Goal: Task Accomplishment & Management: Manage account settings

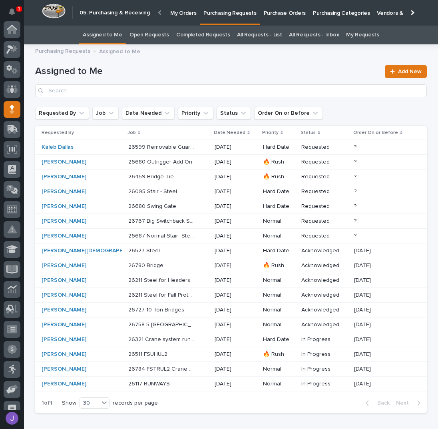
scroll to position [71, 0]
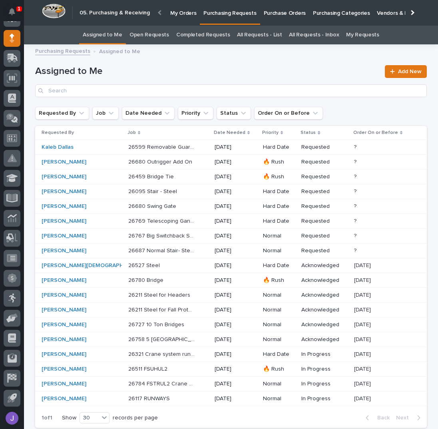
click at [165, 224] on div "26769 Telescoping Gantry Crane 26769 Telescoping Gantry Crane" at bounding box center [168, 221] width 80 height 13
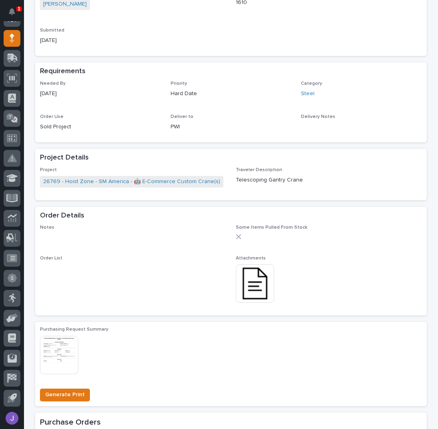
scroll to position [266, 0]
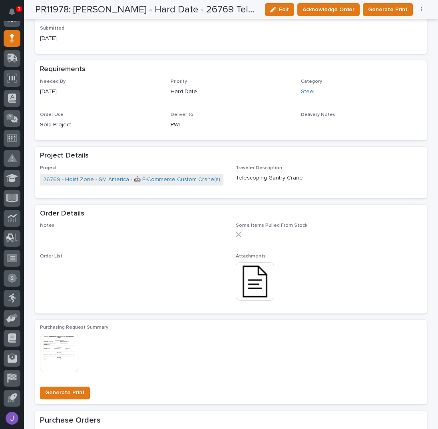
click at [255, 289] on img at bounding box center [255, 281] width 38 height 38
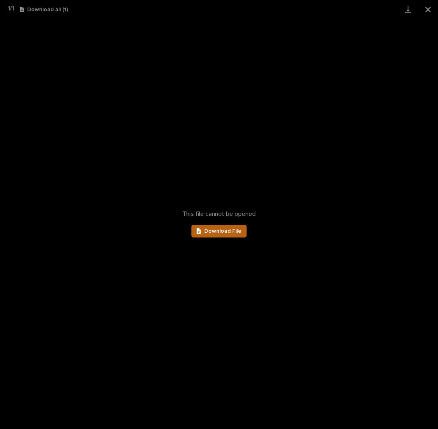
click at [238, 234] on link "Download File" at bounding box center [218, 231] width 55 height 13
click at [427, 9] on button "Close gallery" at bounding box center [428, 9] width 20 height 19
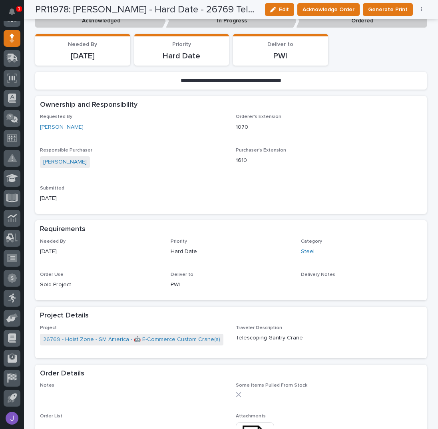
scroll to position [0, 0]
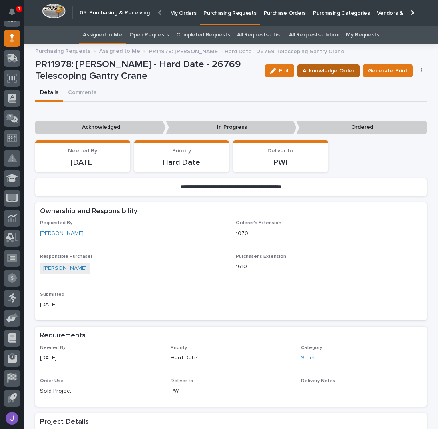
click at [320, 67] on span "Acknowledge Order" at bounding box center [329, 71] width 52 height 10
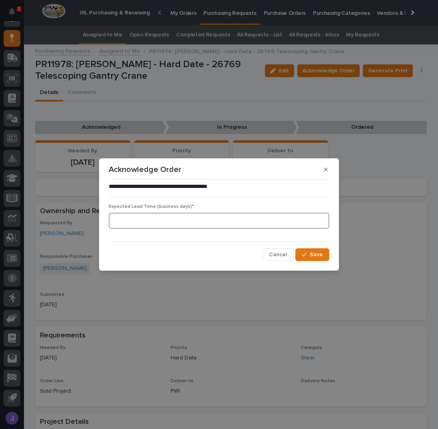
click at [186, 225] on input at bounding box center [219, 221] width 221 height 16
click at [298, 248] on div "**********" at bounding box center [219, 222] width 221 height 78
click at [302, 252] on button "Save" at bounding box center [312, 254] width 34 height 13
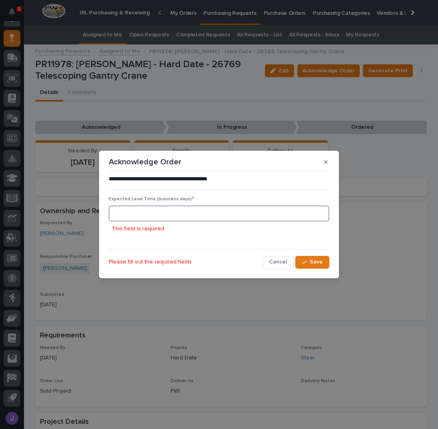
click at [213, 215] on input at bounding box center [219, 213] width 221 height 16
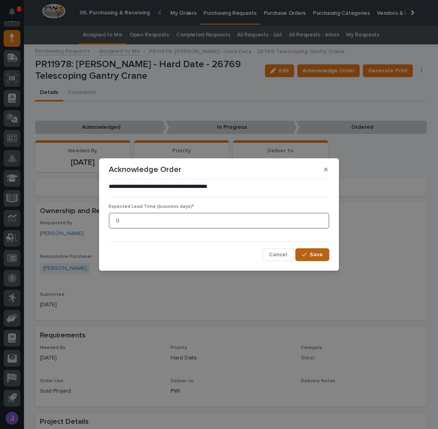
type input "0"
click at [316, 255] on span "Save" at bounding box center [316, 254] width 13 height 7
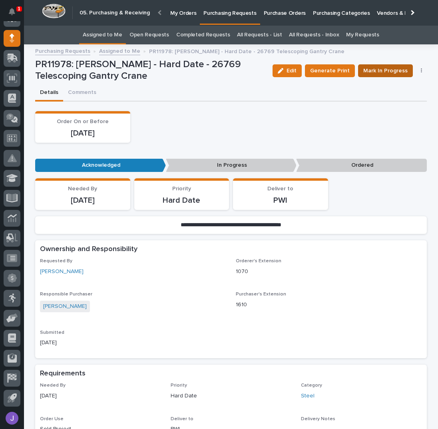
click at [380, 76] on button "Mark In Progress" at bounding box center [385, 70] width 55 height 13
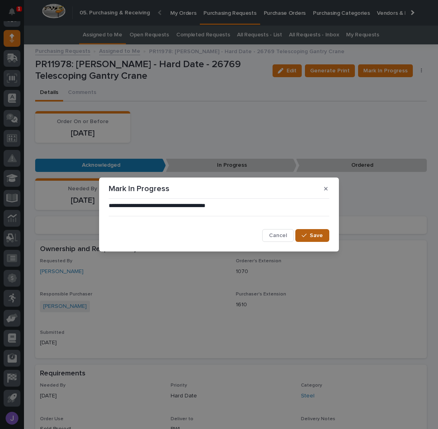
click at [306, 234] on icon "button" at bounding box center [304, 236] width 5 height 6
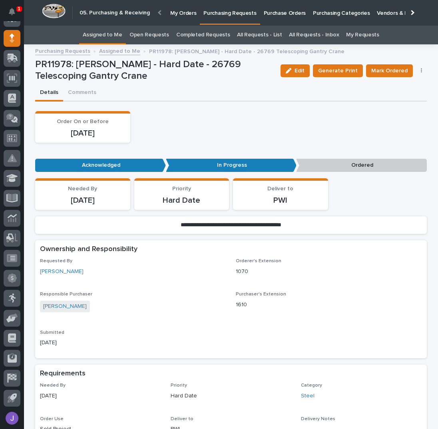
click at [297, 124] on div "Order On or Before [DATE]" at bounding box center [231, 127] width 392 height 32
click at [109, 36] on link "Assigned to Me" at bounding box center [103, 35] width 40 height 19
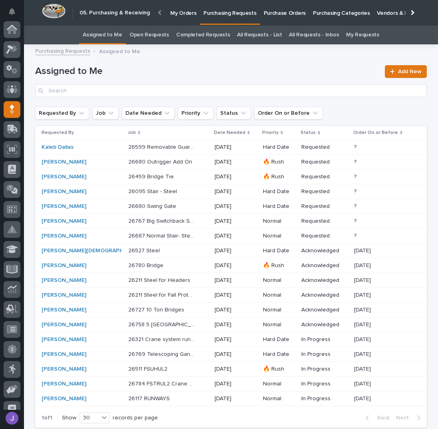
scroll to position [71, 0]
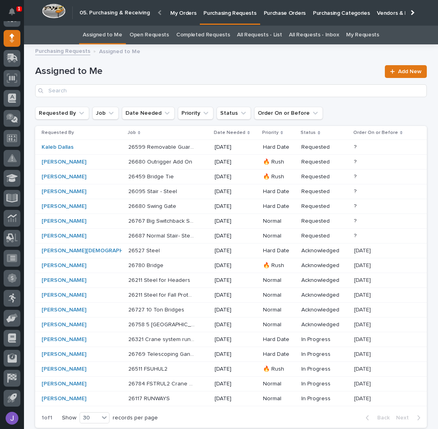
click at [180, 164] on div "26680 Outrigger Add On 26680 Outrigger Add On" at bounding box center [168, 161] width 80 height 13
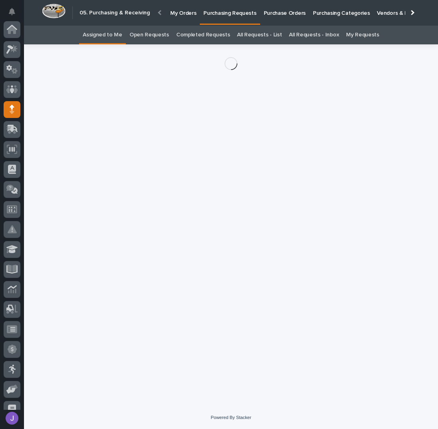
scroll to position [71, 0]
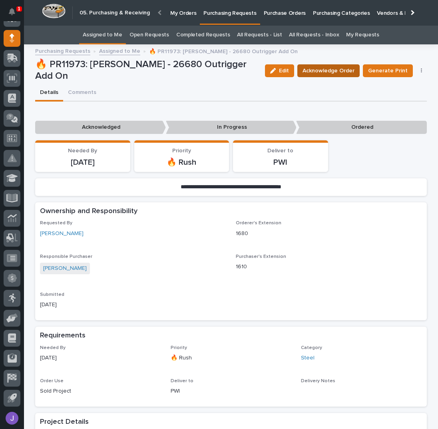
click at [320, 72] on span "Acknowledge Order" at bounding box center [329, 71] width 52 height 10
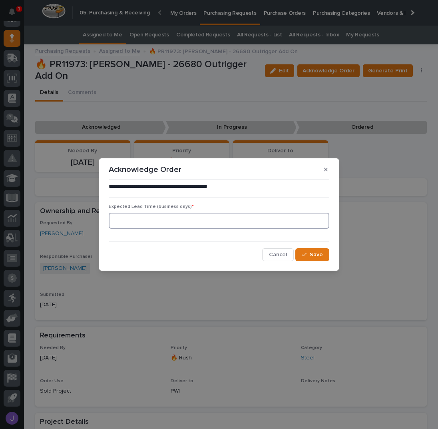
click at [150, 218] on input at bounding box center [219, 221] width 221 height 16
type input "0"
click at [303, 256] on icon "button" at bounding box center [304, 255] width 5 height 6
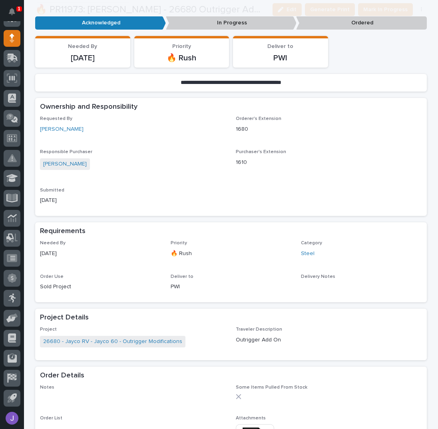
scroll to position [311, 0]
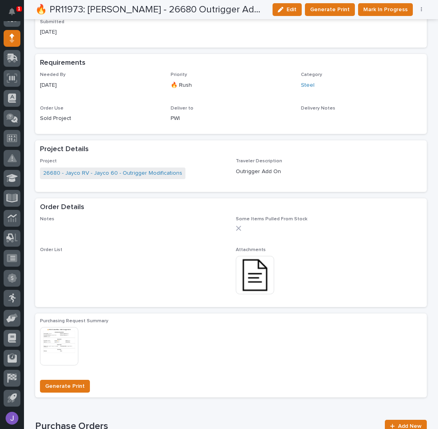
click at [232, 270] on div "Notes ••• Some Items Pulled From Stock Order List ••• Attachments This file can…" at bounding box center [231, 259] width 382 height 86
click at [247, 269] on img at bounding box center [255, 275] width 38 height 38
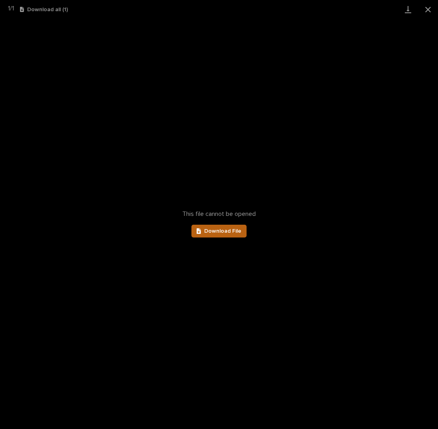
click at [223, 235] on link "Download File" at bounding box center [218, 231] width 55 height 13
click at [425, 11] on button "Close gallery" at bounding box center [428, 9] width 20 height 19
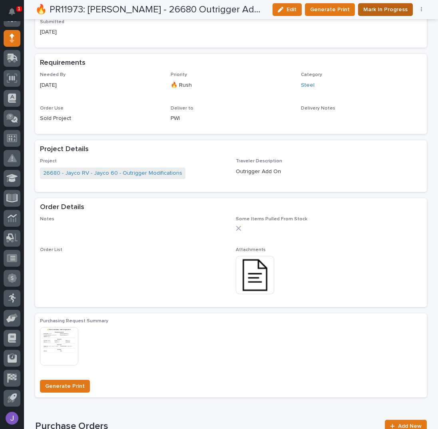
click at [381, 11] on span "Mark In Progress" at bounding box center [385, 10] width 44 height 10
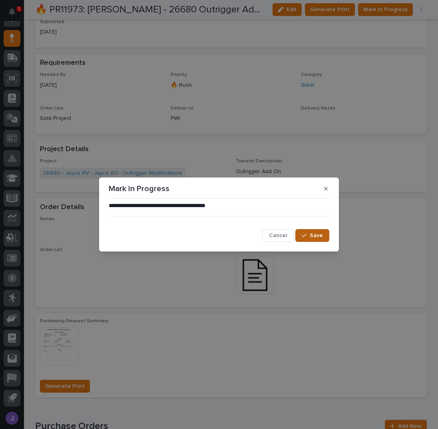
click at [316, 235] on span "Save" at bounding box center [316, 235] width 13 height 7
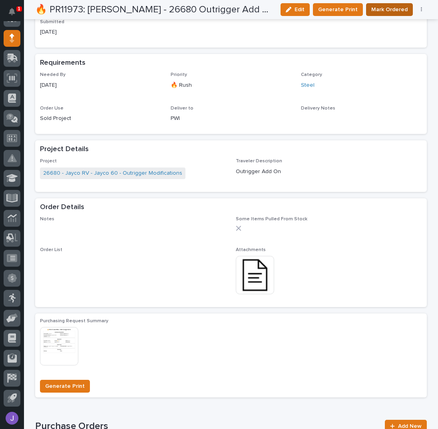
click at [399, 9] on span "Mark Ordered" at bounding box center [389, 10] width 36 height 10
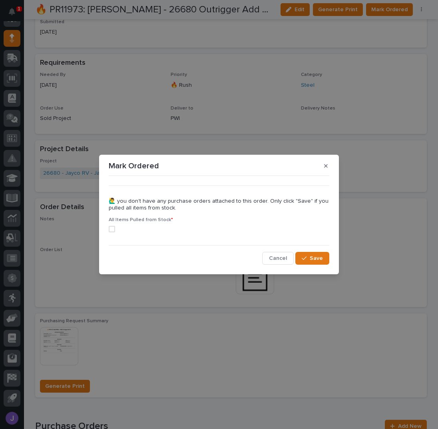
click at [112, 231] on span at bounding box center [112, 229] width 6 height 6
click at [325, 259] on button "Save" at bounding box center [312, 258] width 34 height 13
click at [318, 262] on button "Save" at bounding box center [312, 258] width 34 height 13
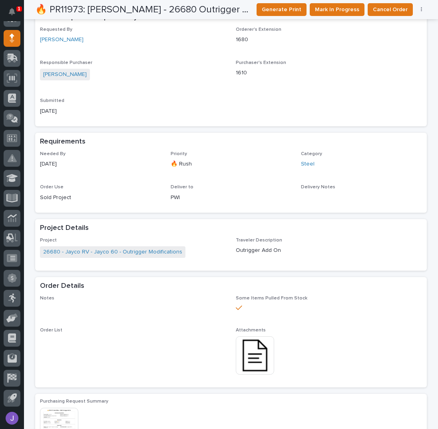
scroll to position [0, 0]
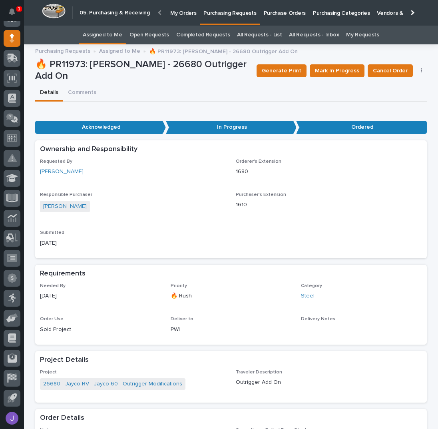
click at [110, 35] on link "Assigned to Me" at bounding box center [103, 35] width 40 height 19
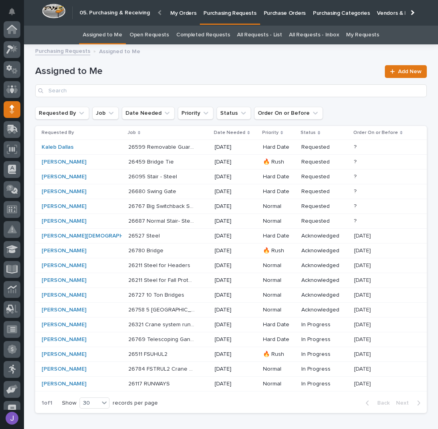
scroll to position [71, 0]
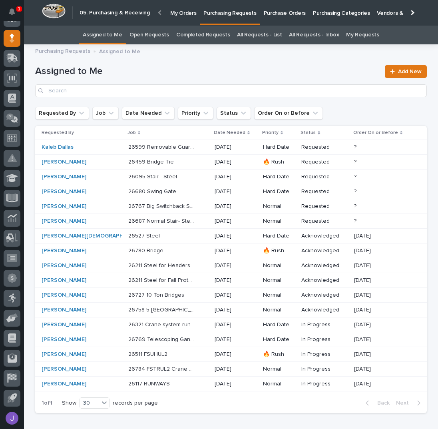
click at [249, 34] on link "All Requests - List" at bounding box center [259, 35] width 45 height 19
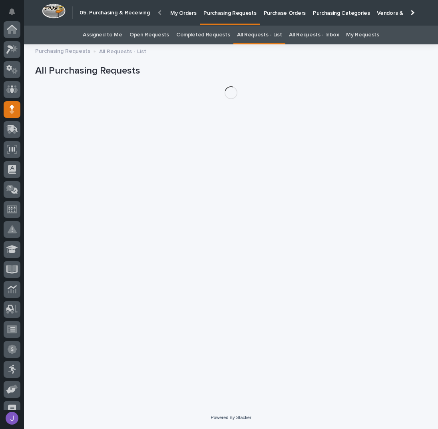
scroll to position [71, 0]
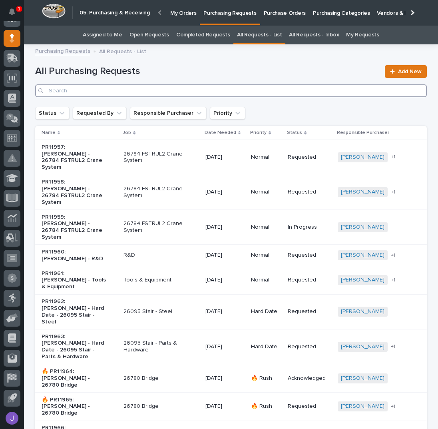
click at [193, 86] on input "Search" at bounding box center [231, 90] width 392 height 13
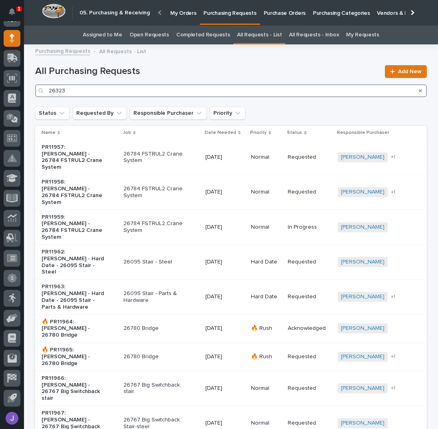
type input "26323"
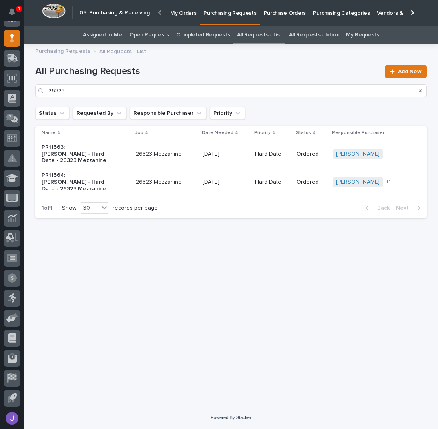
click at [121, 155] on div "PR11563: [PERSON_NAME] - Hard Date - 26323 Mezzanine" at bounding box center [86, 154] width 88 height 26
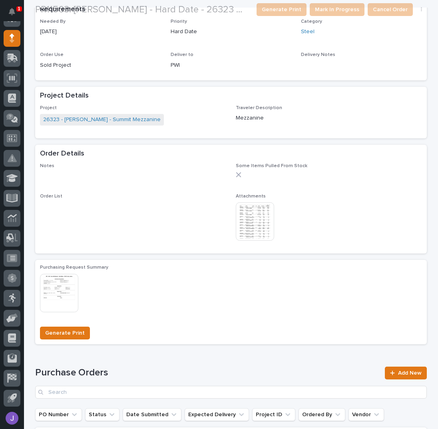
scroll to position [266, 0]
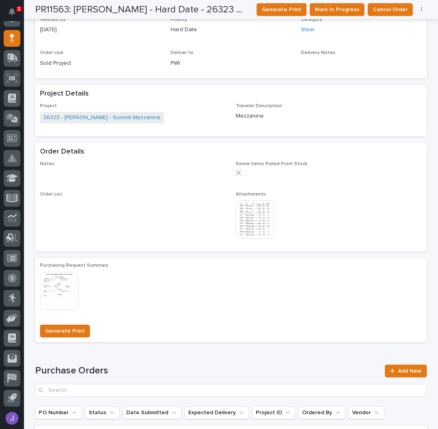
click at [255, 213] on img at bounding box center [255, 219] width 38 height 38
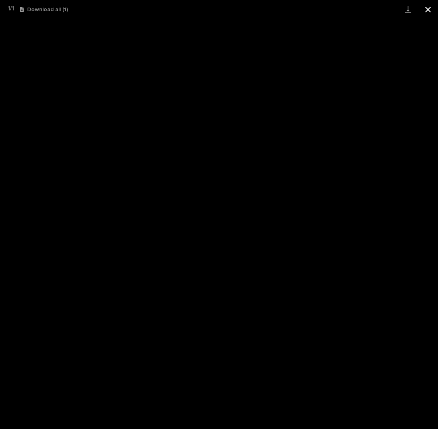
click at [430, 7] on button "Close gallery" at bounding box center [428, 9] width 20 height 19
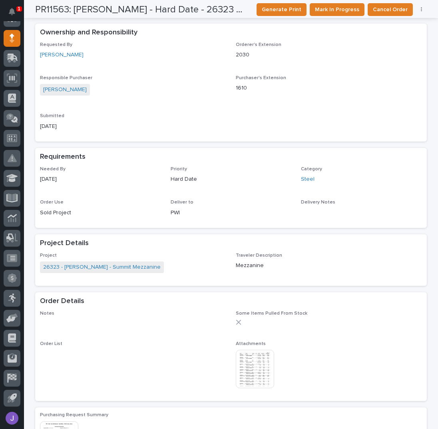
scroll to position [0, 0]
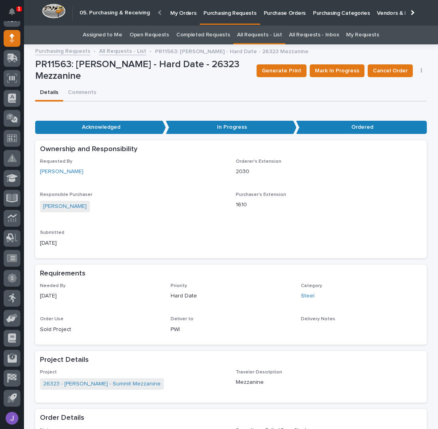
click at [112, 35] on link "Assigned to Me" at bounding box center [103, 35] width 40 height 19
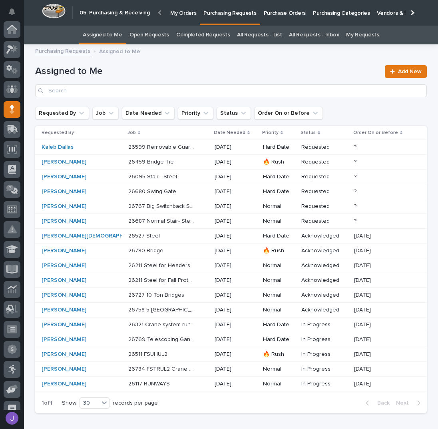
scroll to position [71, 0]
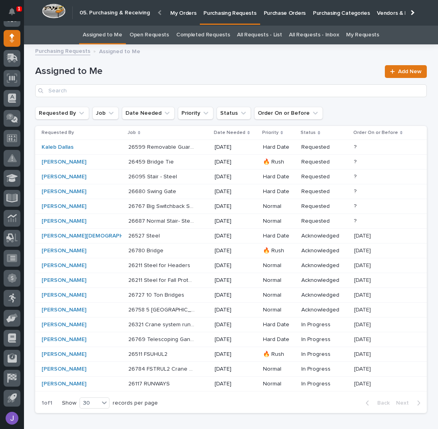
click at [286, 13] on p "Purchase Orders" at bounding box center [285, 8] width 42 height 17
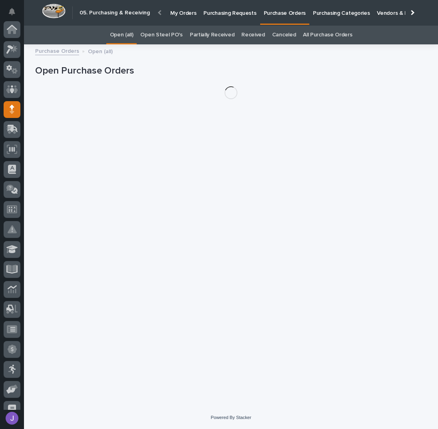
scroll to position [71, 0]
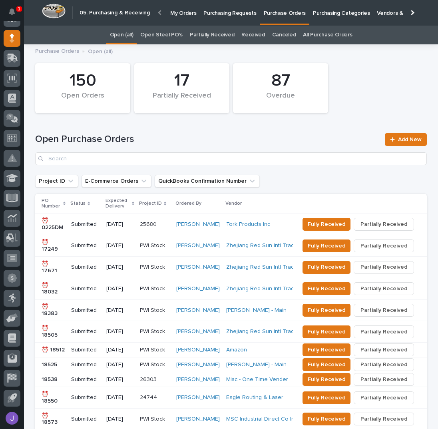
click at [178, 32] on link "Open Steel PO's" at bounding box center [161, 35] width 42 height 19
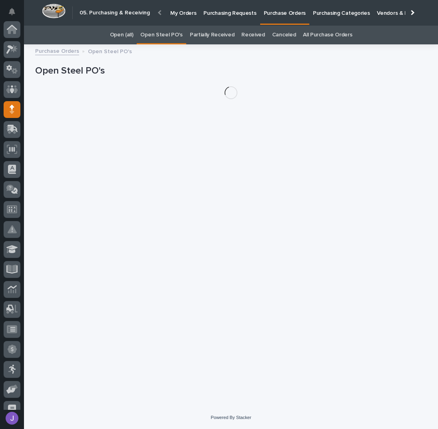
scroll to position [71, 0]
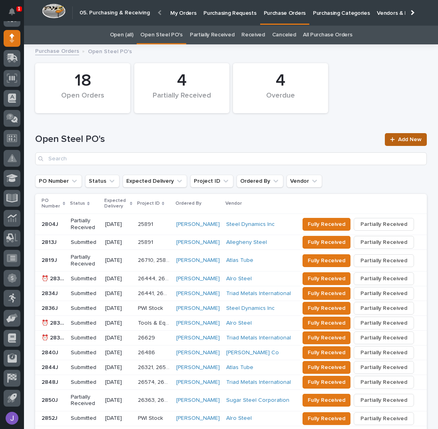
click at [405, 134] on link "Add New" at bounding box center [406, 139] width 42 height 13
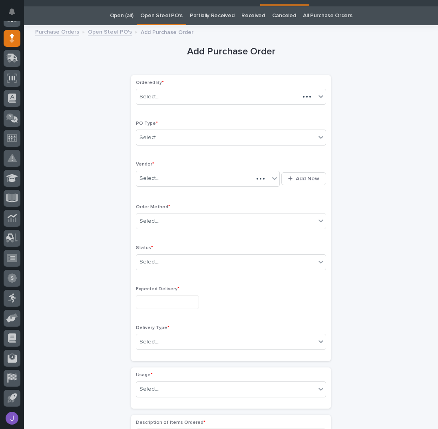
scroll to position [25, 0]
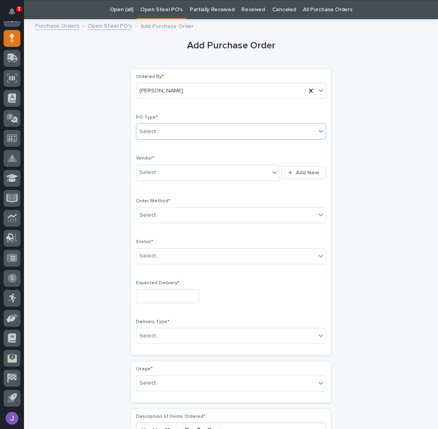
click at [149, 127] on div "Select..." at bounding box center [149, 131] width 20 height 8
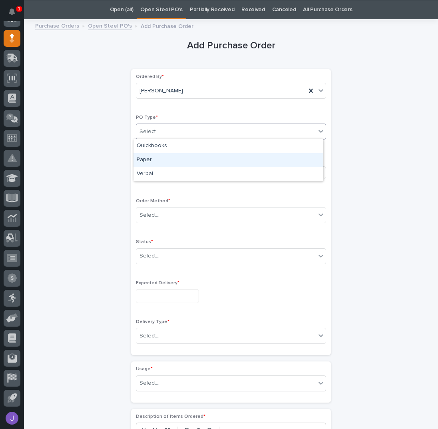
click at [165, 163] on div "Paper" at bounding box center [227, 160] width 189 height 14
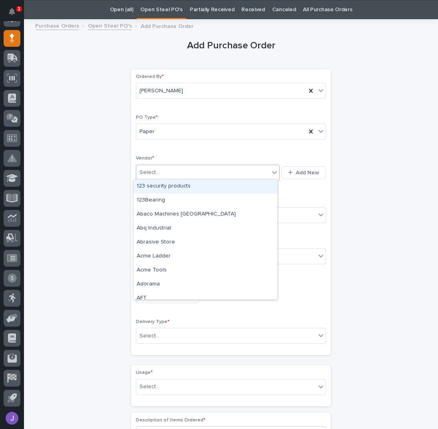
drag, startPoint x: 161, startPoint y: 171, endPoint x: 161, endPoint y: 177, distance: 6.0
click at [161, 173] on div "Select..." at bounding box center [202, 172] width 133 height 13
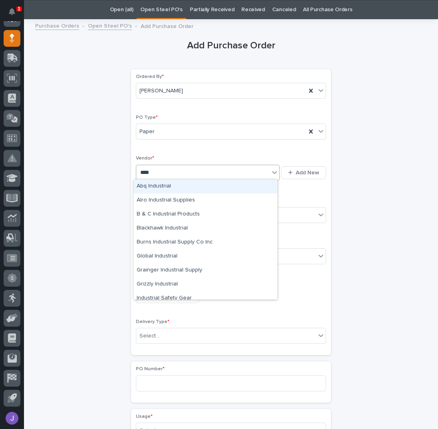
type input "*****"
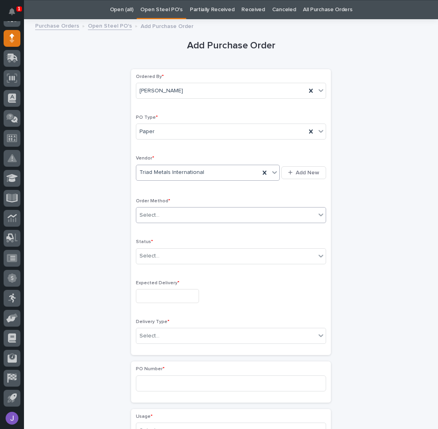
click at [151, 217] on div "Select..." at bounding box center [149, 215] width 20 height 8
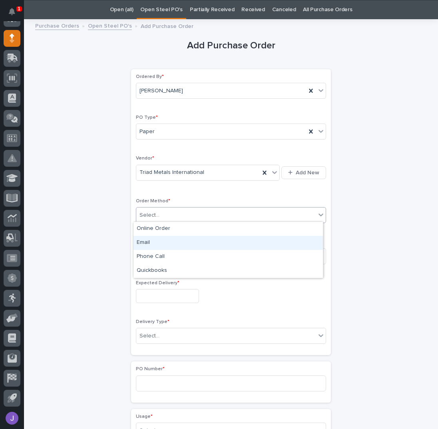
click at [153, 240] on div "Email" at bounding box center [227, 243] width 189 height 14
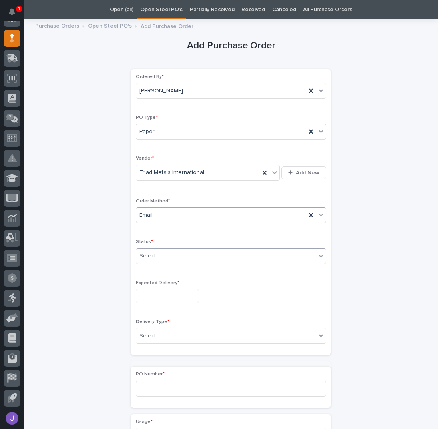
drag, startPoint x: 153, startPoint y: 251, endPoint x: 154, endPoint y: 261, distance: 10.0
click at [153, 252] on div "Select..." at bounding box center [149, 256] width 20 height 8
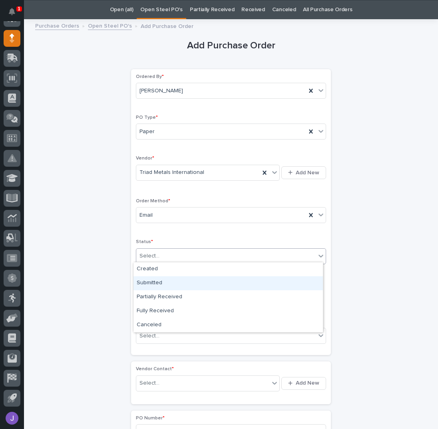
click at [155, 279] on div "Submitted" at bounding box center [227, 283] width 189 height 14
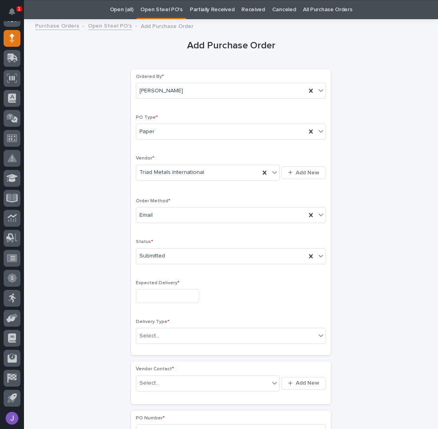
click at [150, 307] on div "Expected Delivery *" at bounding box center [231, 294] width 190 height 29
click at [150, 293] on input "text" at bounding box center [167, 296] width 63 height 14
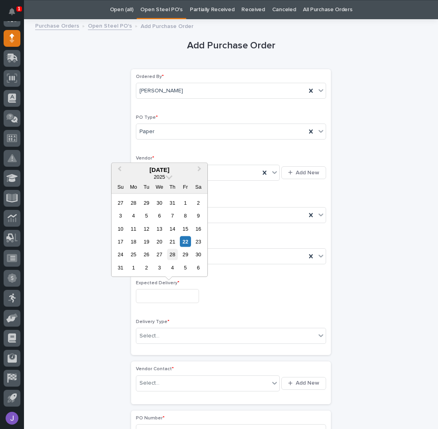
click at [174, 255] on div "28" at bounding box center [172, 254] width 11 height 11
type input "**********"
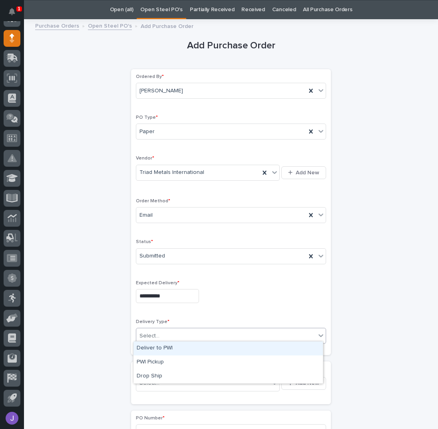
click at [166, 337] on div "Select..." at bounding box center [225, 335] width 179 height 13
click at [155, 347] on div "Deliver to PWI" at bounding box center [227, 348] width 189 height 14
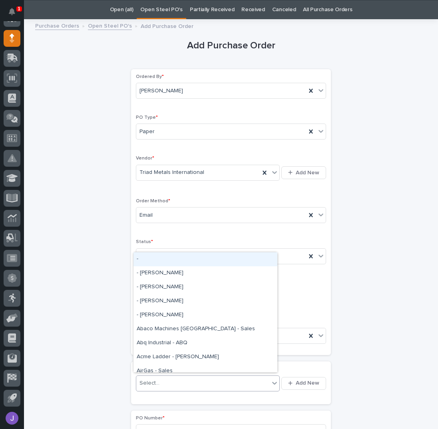
click at [151, 380] on div "Select..." at bounding box center [149, 383] width 20 height 8
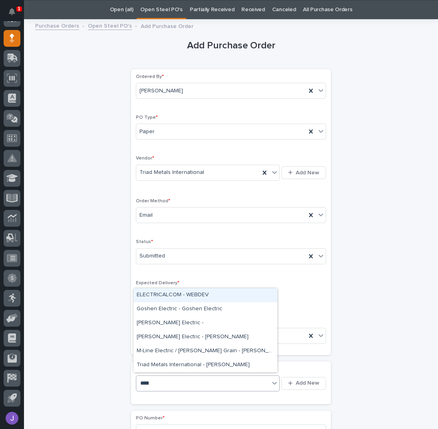
type input "******"
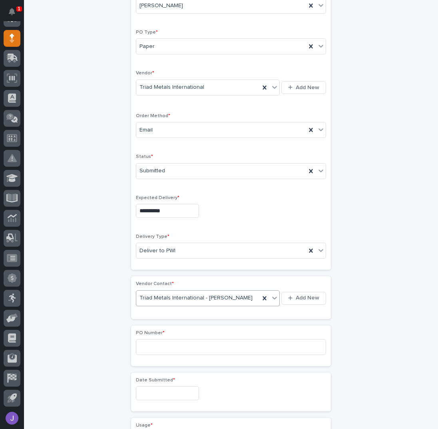
scroll to position [238, 0]
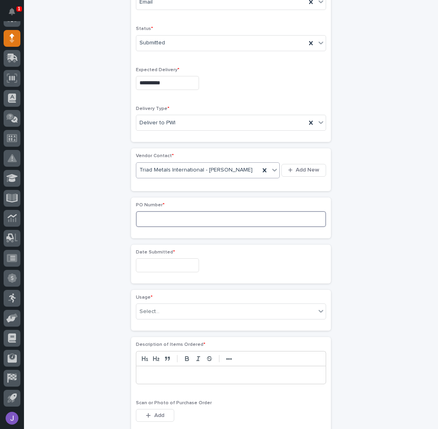
click at [173, 219] on input at bounding box center [231, 219] width 190 height 16
type input "2859J"
click at [169, 263] on input "text" at bounding box center [167, 265] width 63 height 14
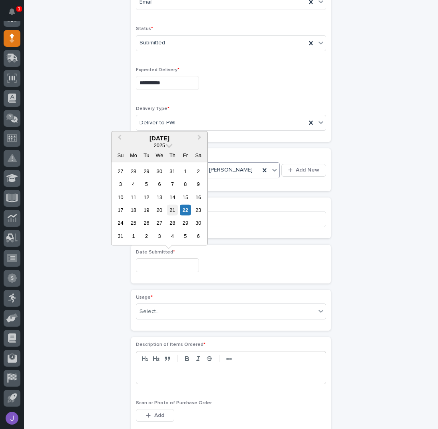
click at [175, 212] on div "21" at bounding box center [172, 210] width 11 height 11
type input "**********"
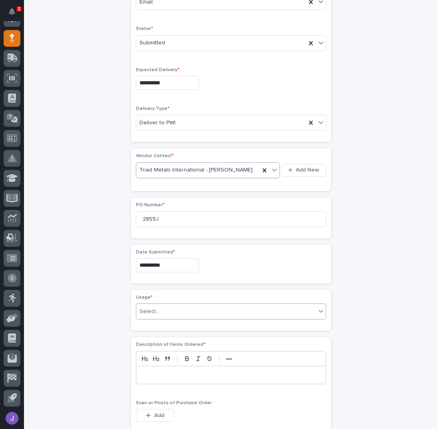
click at [154, 303] on div "Select..." at bounding box center [231, 311] width 190 height 16
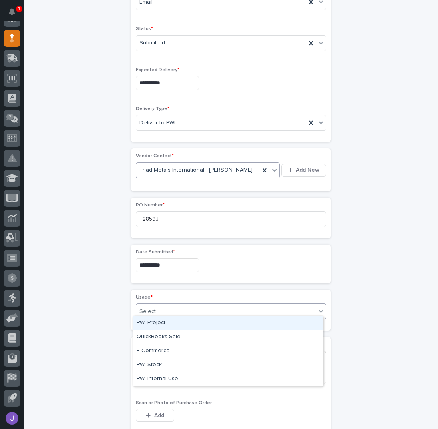
click at [155, 325] on div "PWI Project" at bounding box center [227, 323] width 189 height 14
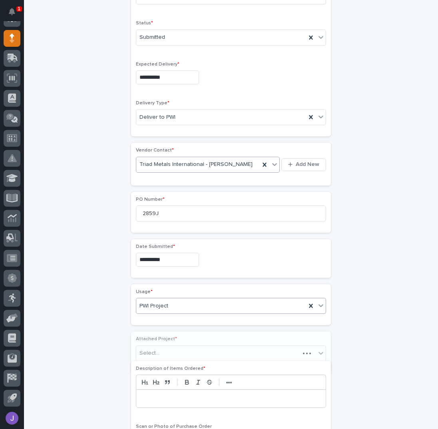
scroll to position [262, 0]
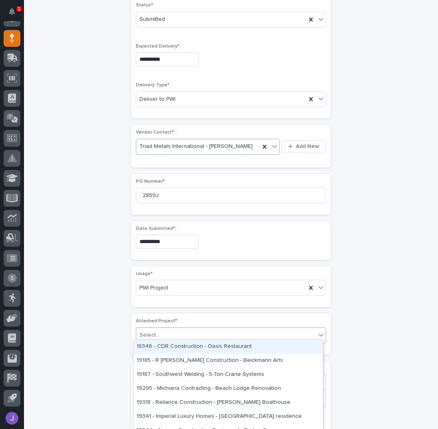
click at [153, 333] on div "Select..." at bounding box center [149, 335] width 20 height 8
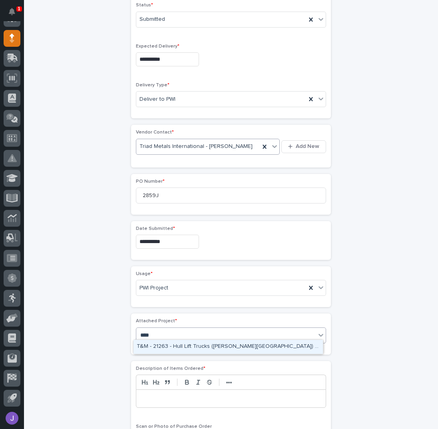
type input "*****"
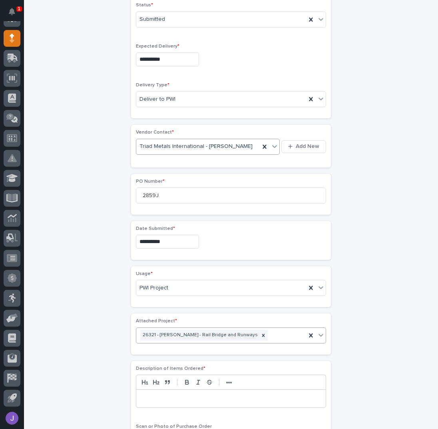
click at [160, 394] on p at bounding box center [230, 398] width 177 height 8
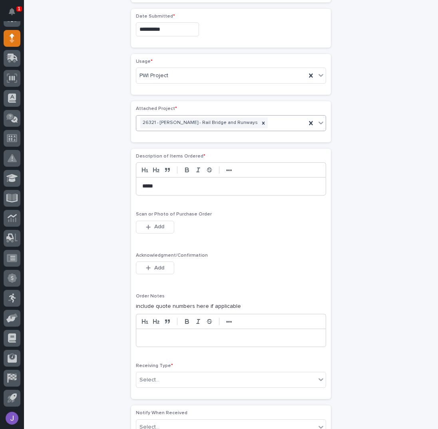
scroll to position [475, 0]
click at [160, 267] on button "Add" at bounding box center [155, 266] width 38 height 13
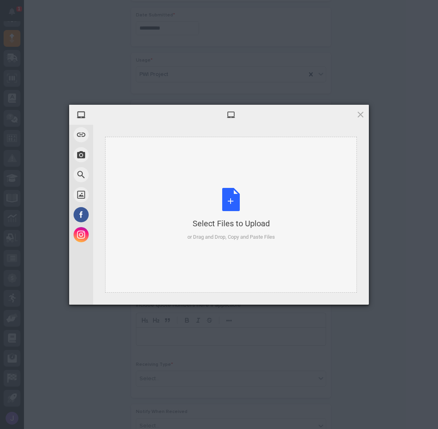
click at [230, 201] on div "Select Files to Upload or Drag and Drop, Copy and Paste Files" at bounding box center [231, 214] width 88 height 53
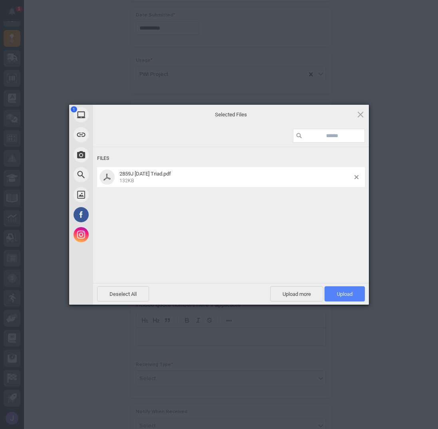
click at [346, 296] on span "Upload 1" at bounding box center [345, 294] width 16 height 6
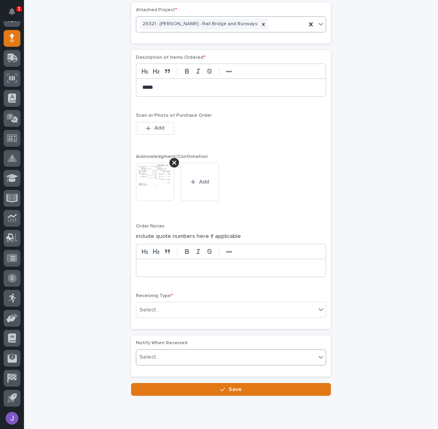
scroll to position [596, 0]
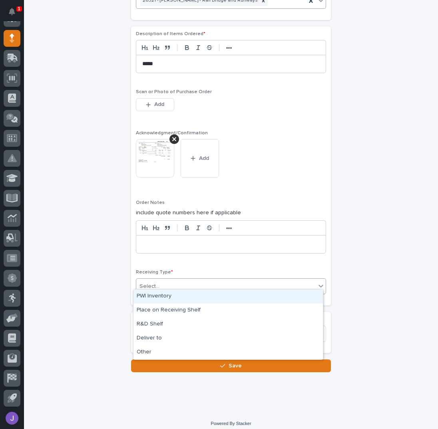
click at [157, 283] on div "Select..." at bounding box center [225, 286] width 179 height 13
click at [155, 294] on div "PWI Inventory" at bounding box center [227, 296] width 189 height 14
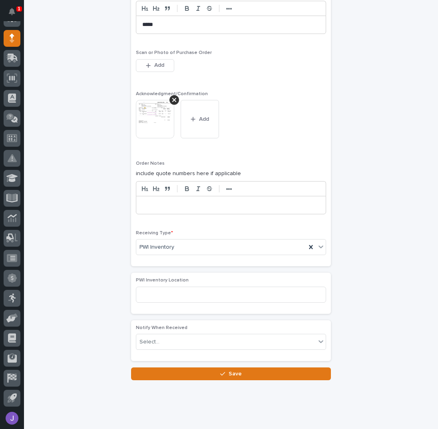
scroll to position [637, 0]
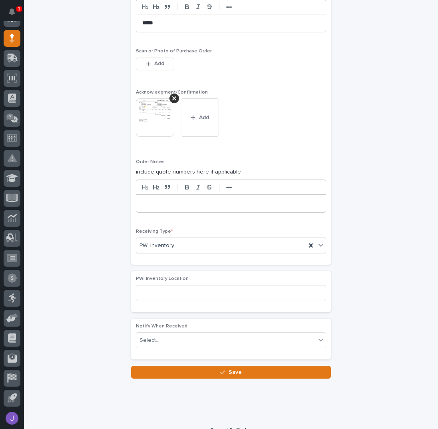
click at [179, 367] on button "Save" at bounding box center [231, 372] width 200 height 13
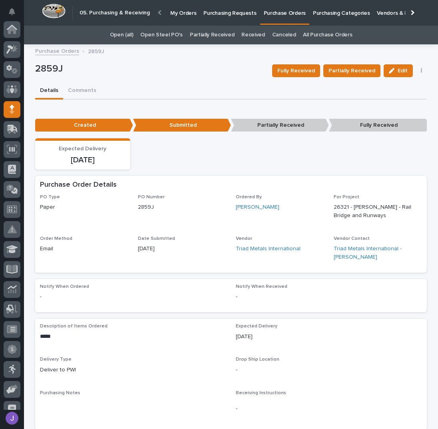
scroll to position [71, 0]
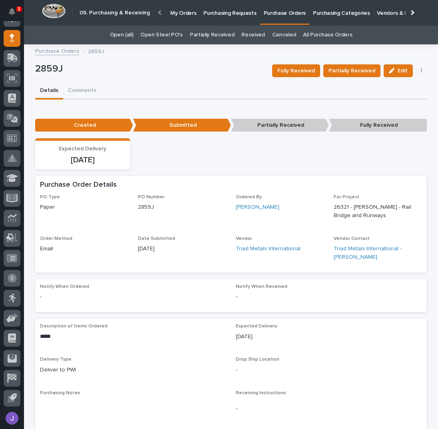
click at [177, 86] on div "Details Comments" at bounding box center [231, 91] width 392 height 17
click at [207, 12] on p "Purchasing Requests" at bounding box center [229, 8] width 53 height 17
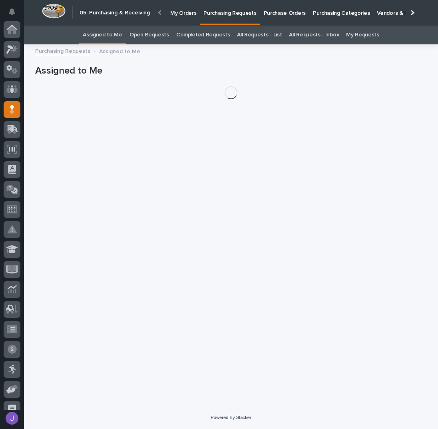
scroll to position [71, 0]
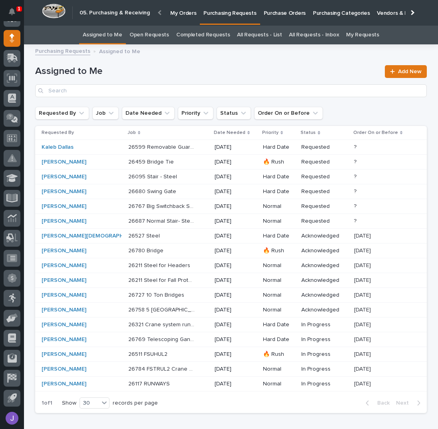
click at [145, 161] on p "26459 Bridge Tie" at bounding box center [151, 161] width 47 height 8
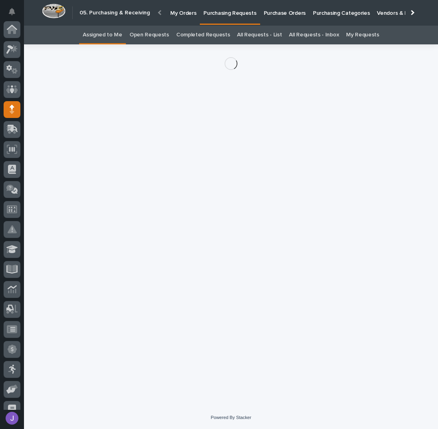
scroll to position [71, 0]
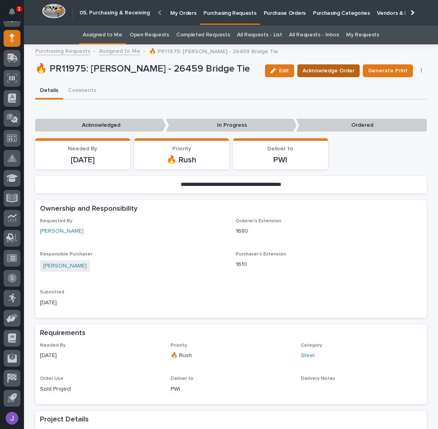
click at [333, 72] on span "Acknowledge Order" at bounding box center [329, 71] width 52 height 10
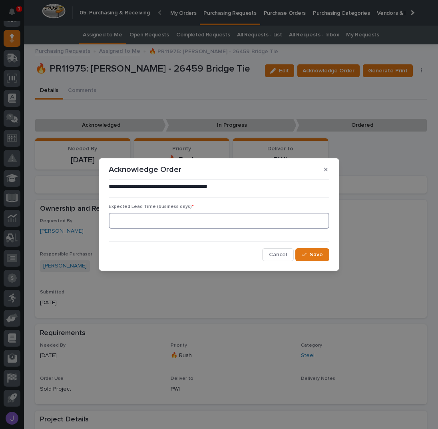
click at [171, 218] on input at bounding box center [219, 221] width 221 height 16
type input "0"
click at [312, 257] on span "Save" at bounding box center [316, 254] width 13 height 7
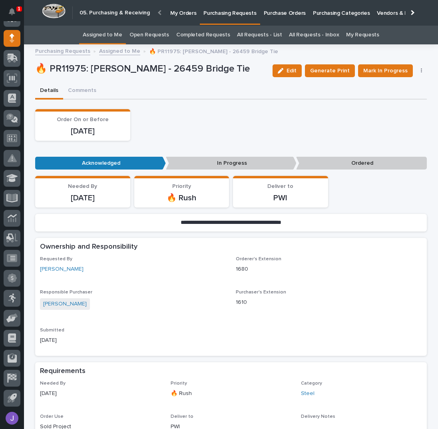
click at [283, 130] on div "Order On or Before [DATE]" at bounding box center [231, 125] width 392 height 32
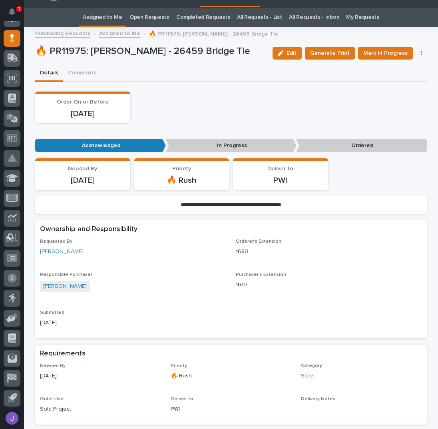
scroll to position [0, 0]
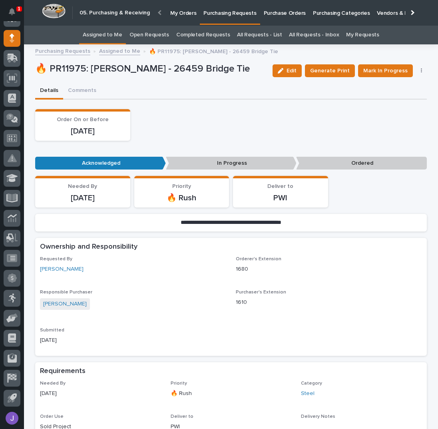
click at [260, 134] on div "Order On or Before [DATE]" at bounding box center [231, 125] width 392 height 32
click at [237, 123] on div "Order On or Before [DATE]" at bounding box center [231, 125] width 392 height 32
drag, startPoint x: 263, startPoint y: 114, endPoint x: 268, endPoint y: 116, distance: 5.9
click at [263, 114] on div "Order On or Before [DATE]" at bounding box center [231, 125] width 392 height 32
click at [365, 70] on span "Mark In Progress" at bounding box center [385, 71] width 44 height 10
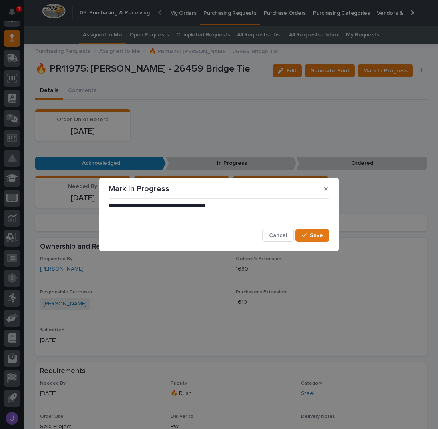
click at [317, 242] on div "**********" at bounding box center [219, 222] width 225 height 44
click at [315, 237] on span "Save" at bounding box center [316, 235] width 13 height 7
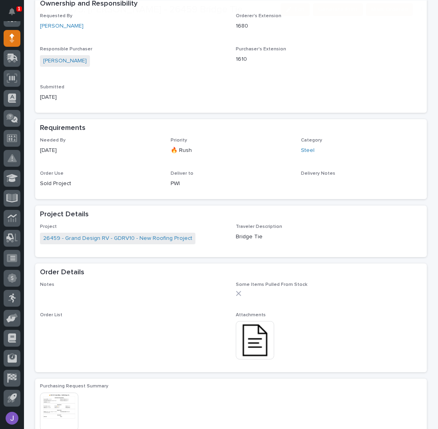
scroll to position [266, 0]
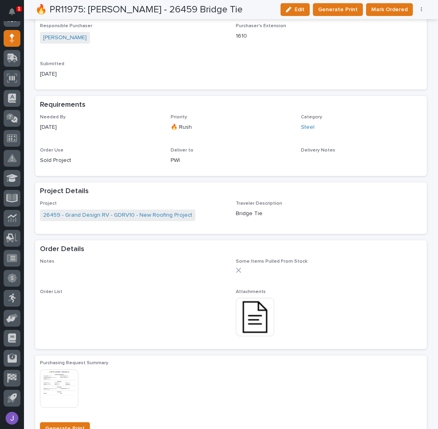
click at [255, 313] on img at bounding box center [255, 317] width 38 height 38
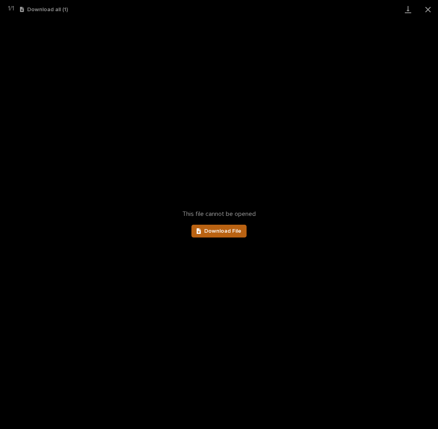
click at [201, 233] on icon at bounding box center [199, 231] width 4 height 6
click at [423, 11] on button "Close gallery" at bounding box center [428, 9] width 20 height 19
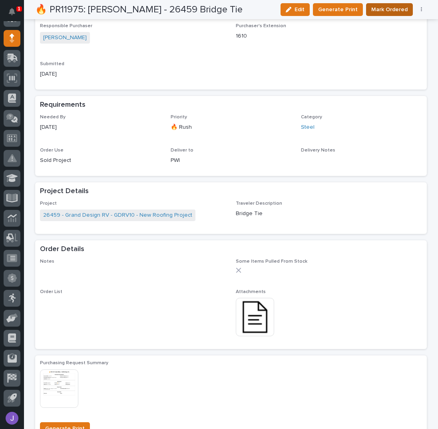
click at [385, 11] on span "Mark Ordered" at bounding box center [389, 10] width 36 height 10
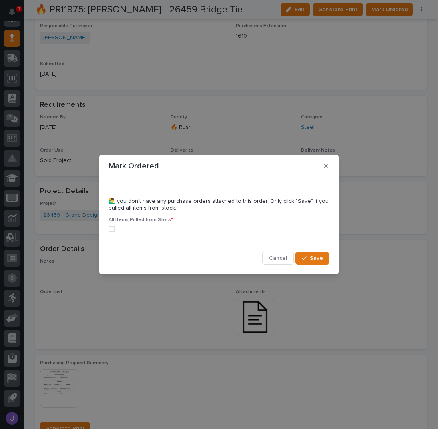
click at [110, 227] on span at bounding box center [112, 229] width 6 height 6
click at [308, 253] on button "Save" at bounding box center [312, 258] width 34 height 13
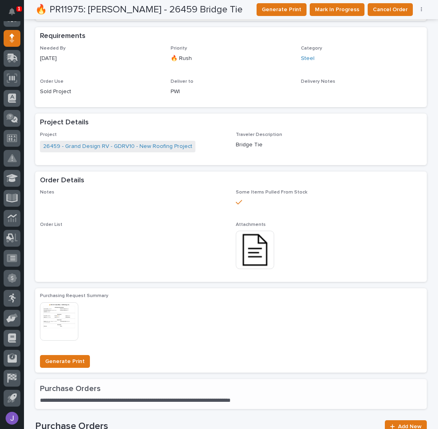
scroll to position [248, 0]
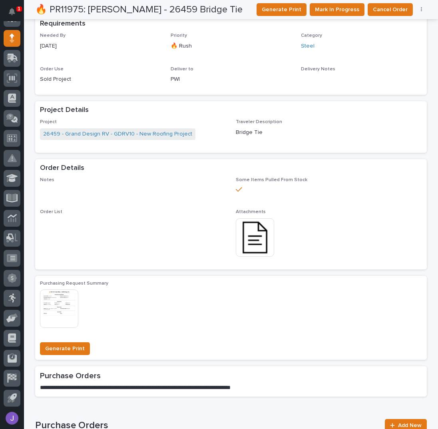
click at [96, 97] on div "Loading... Saving… Requirements Needed By [DATE] Priority 🔥 Rush Category Steel…" at bounding box center [231, 58] width 392 height 86
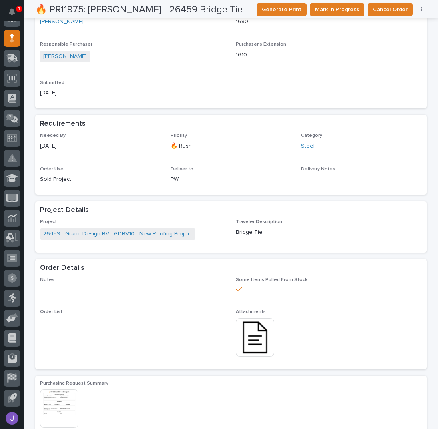
scroll to position [0, 0]
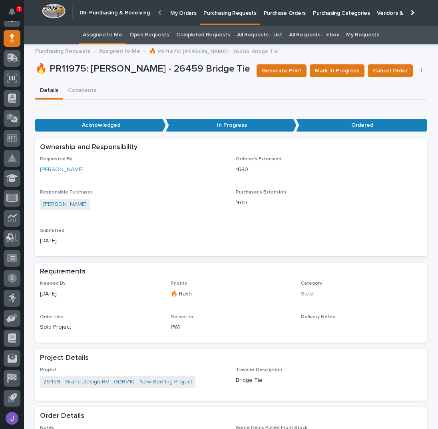
click at [115, 34] on link "Assigned to Me" at bounding box center [103, 35] width 40 height 19
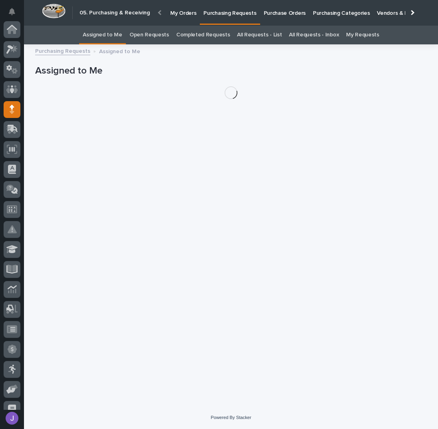
scroll to position [71, 0]
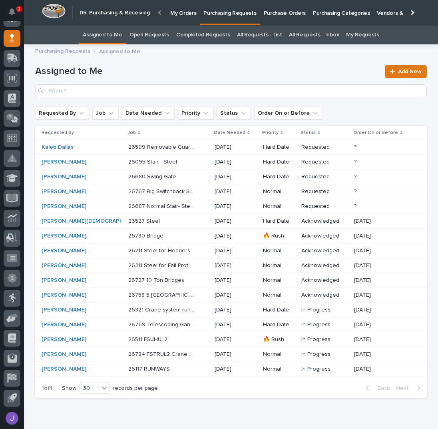
click at [177, 147] on div "26599 Removable Guardrail 26599 Removable Guardrail" at bounding box center [168, 147] width 80 height 13
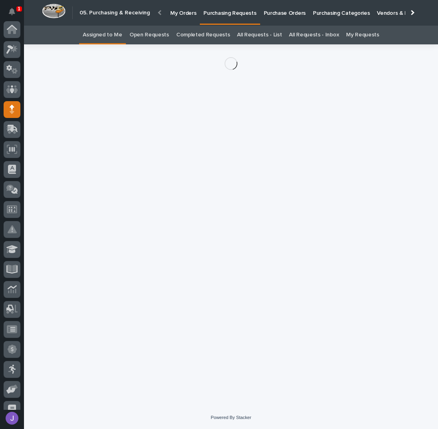
scroll to position [71, 0]
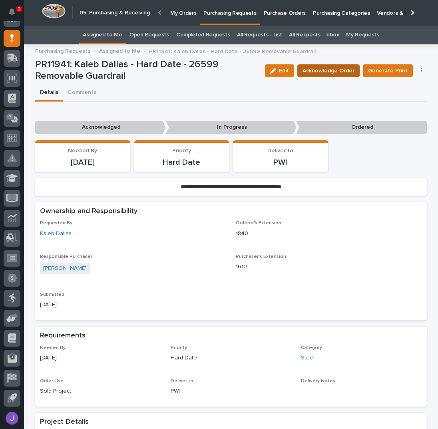
click at [325, 67] on span "Acknowledge Order" at bounding box center [329, 71] width 52 height 10
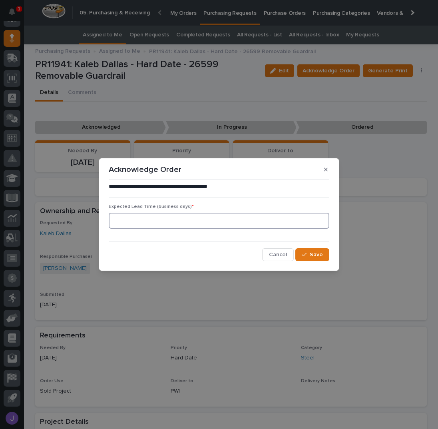
click at [177, 218] on input at bounding box center [219, 221] width 221 height 16
type input "0"
click at [313, 253] on span "Save" at bounding box center [316, 254] width 13 height 7
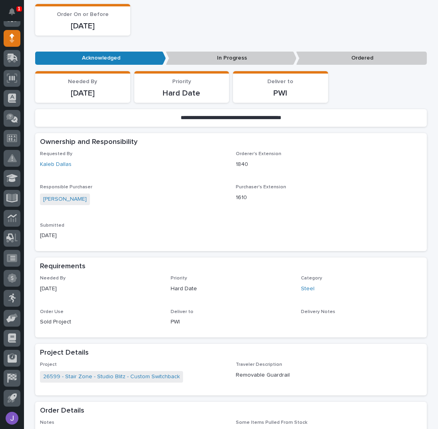
scroll to position [266, 0]
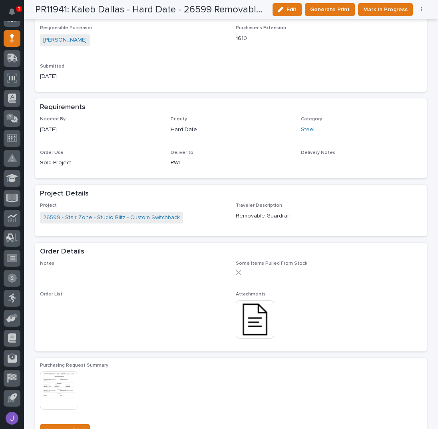
click at [250, 322] on img at bounding box center [255, 319] width 38 height 38
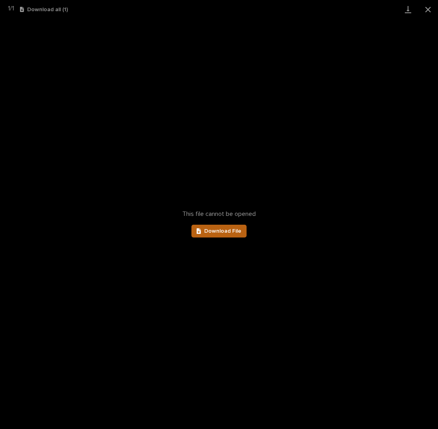
click at [237, 232] on span "Download File" at bounding box center [222, 231] width 37 height 6
click at [428, 9] on button "Close gallery" at bounding box center [428, 9] width 20 height 19
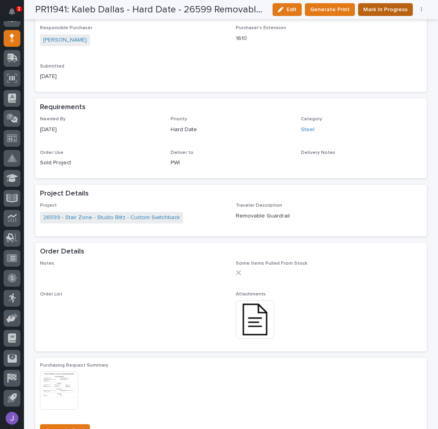
click at [379, 8] on span "Mark In Progress" at bounding box center [385, 10] width 44 height 10
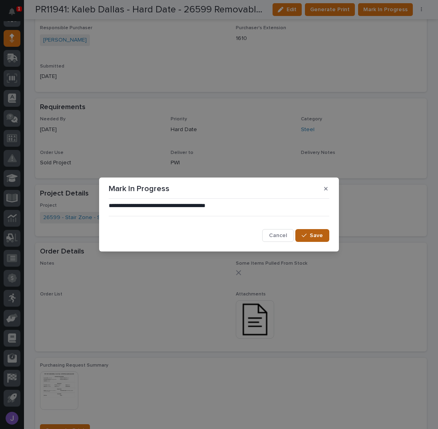
click at [310, 233] on button "Save" at bounding box center [312, 235] width 34 height 13
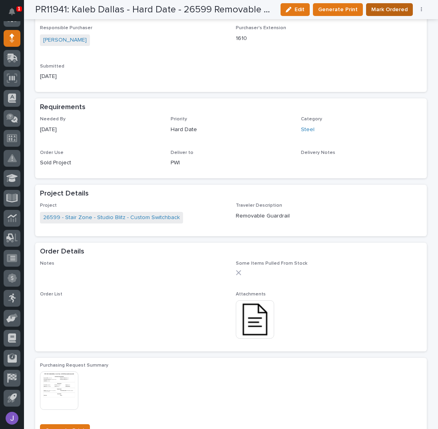
click at [386, 10] on span "Mark Ordered" at bounding box center [389, 10] width 36 height 10
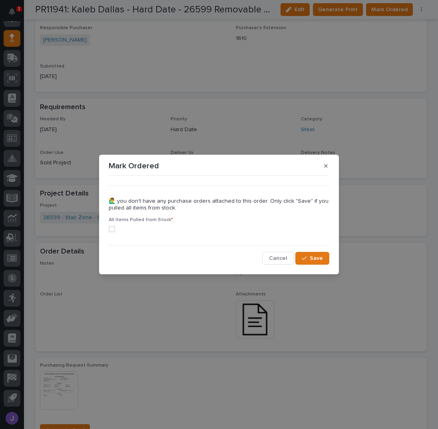
click at [111, 228] on span at bounding box center [112, 229] width 6 height 6
click at [323, 259] on button "Save" at bounding box center [312, 258] width 34 height 13
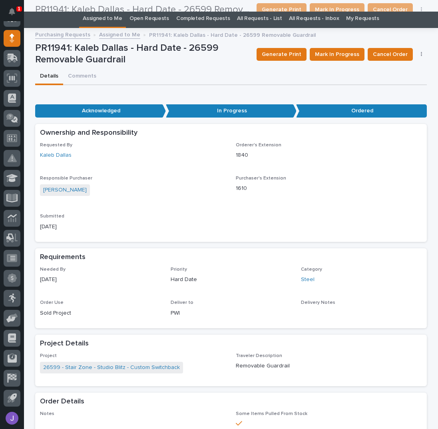
scroll to position [0, 0]
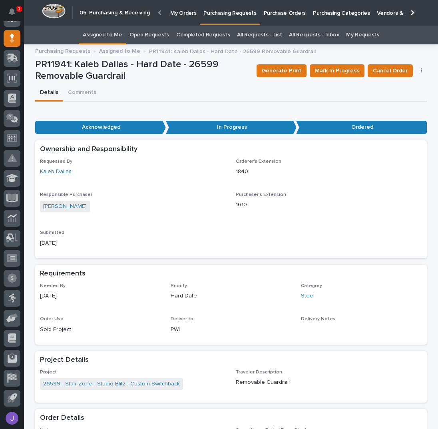
click at [106, 32] on link "Assigned to Me" at bounding box center [103, 35] width 40 height 19
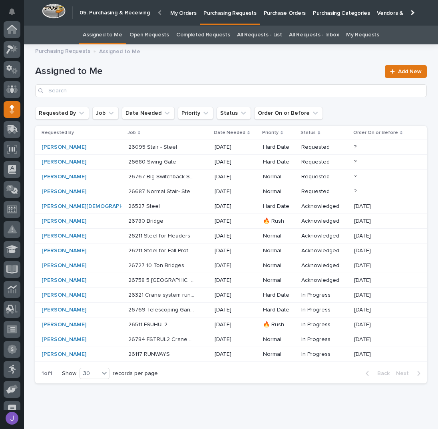
scroll to position [71, 0]
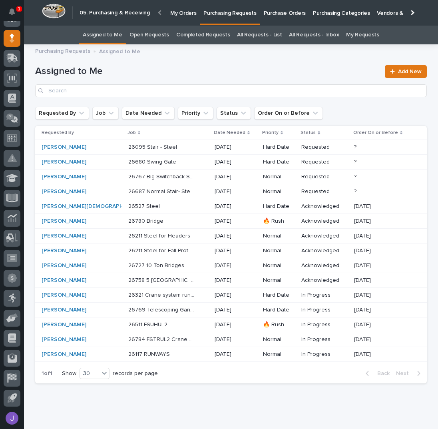
click at [155, 205] on p at bounding box center [161, 206] width 67 height 7
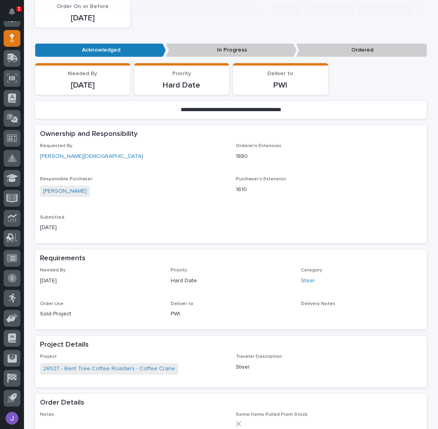
scroll to position [257, 0]
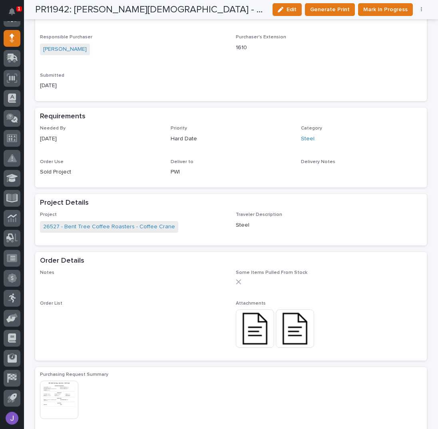
click at [255, 318] on img at bounding box center [255, 328] width 38 height 38
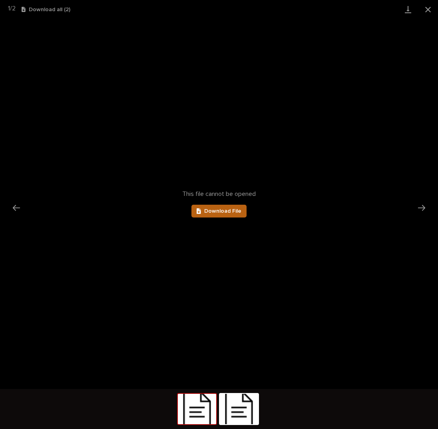
click at [235, 211] on span "Download File" at bounding box center [222, 211] width 37 height 6
click at [430, 8] on button "Close gallery" at bounding box center [428, 9] width 20 height 19
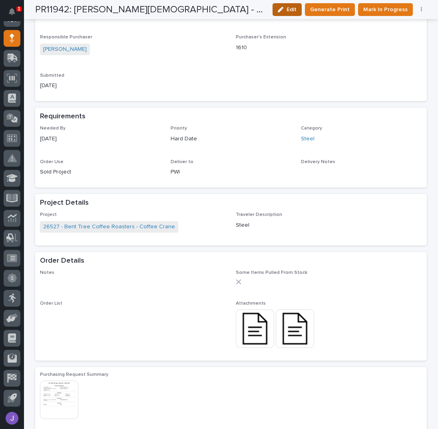
click at [297, 10] on span "Edit" at bounding box center [292, 9] width 10 height 7
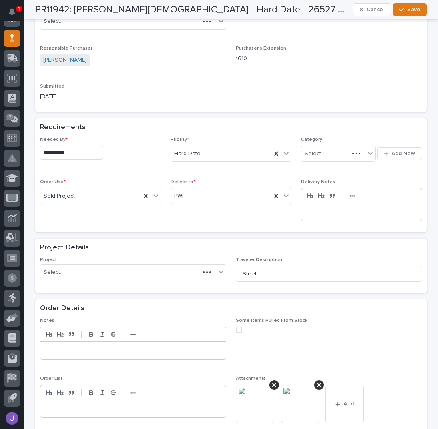
scroll to position [297, 0]
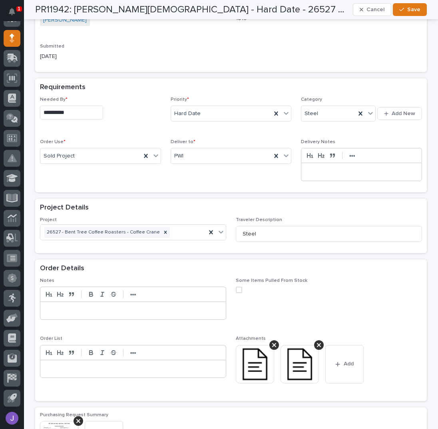
click at [78, 106] on input "**********" at bounding box center [71, 113] width 63 height 14
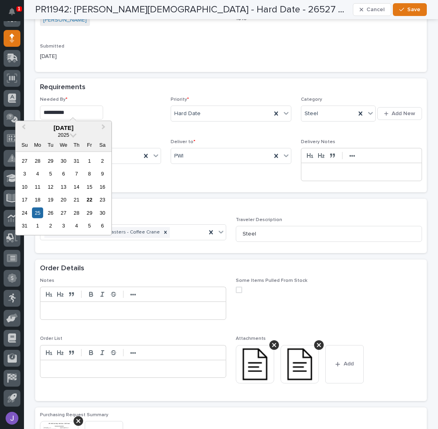
drag, startPoint x: 50, startPoint y: 208, endPoint x: 54, endPoint y: 209, distance: 4.5
click at [50, 209] on div "26" at bounding box center [50, 212] width 11 height 11
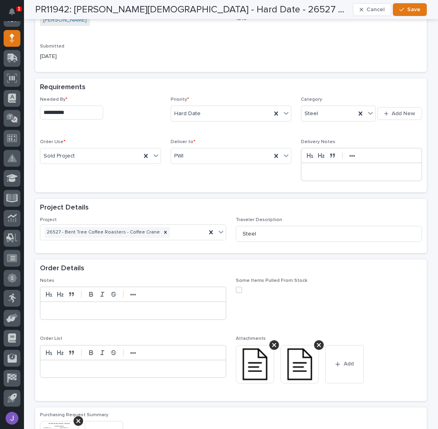
type input "**********"
click at [418, 6] on button "Save" at bounding box center [410, 9] width 34 height 13
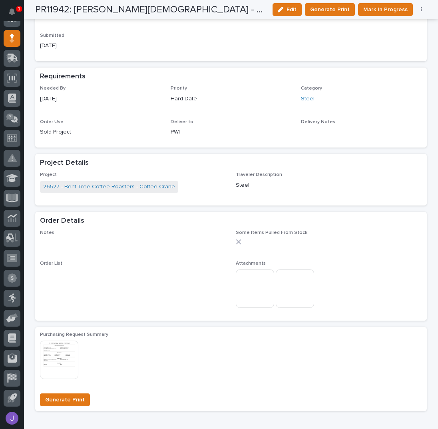
scroll to position [257, 0]
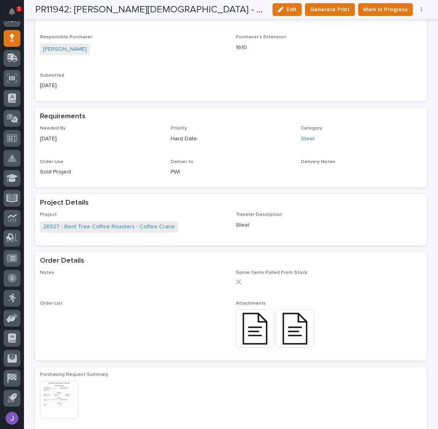
click at [302, 319] on img at bounding box center [295, 328] width 38 height 38
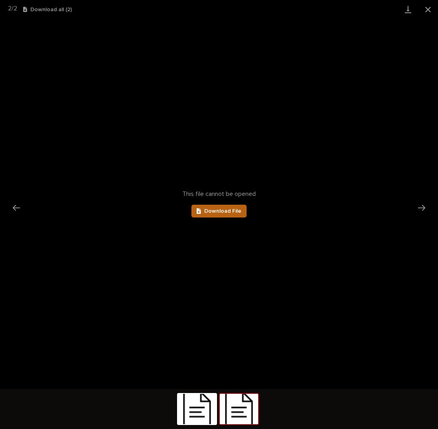
click at [226, 211] on span "Download File" at bounding box center [222, 211] width 37 height 6
click at [431, 8] on button "Close gallery" at bounding box center [428, 9] width 20 height 19
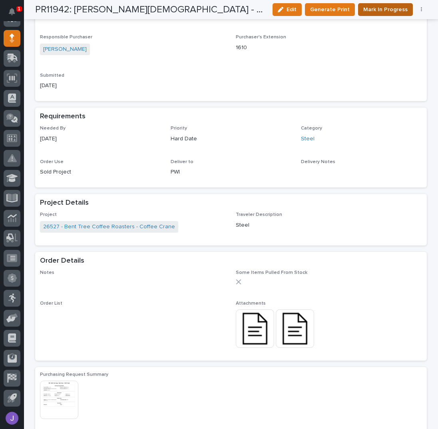
click at [371, 10] on span "Mark In Progress" at bounding box center [385, 10] width 44 height 10
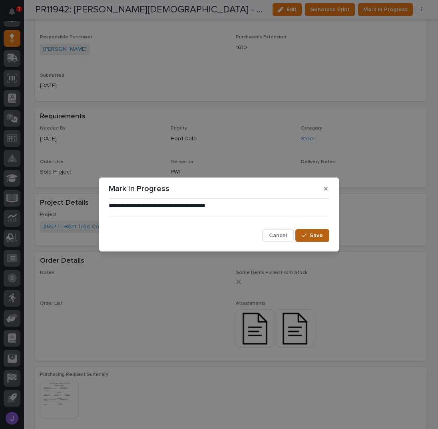
click at [303, 235] on button "Save" at bounding box center [312, 235] width 34 height 13
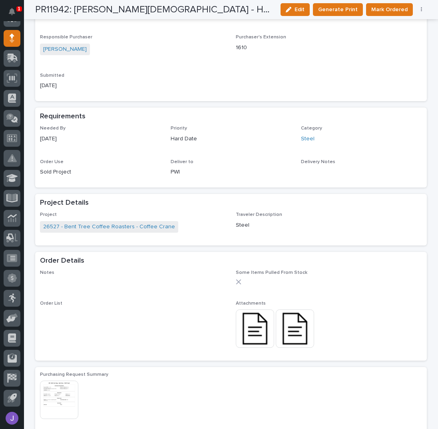
scroll to position [0, 0]
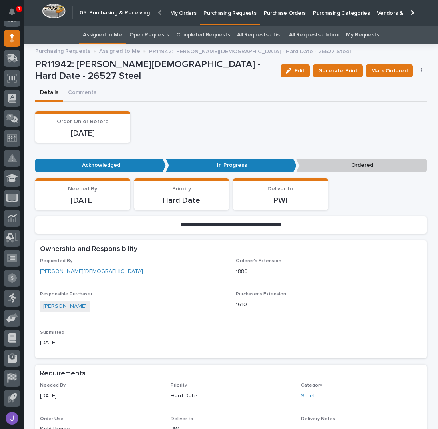
click at [104, 32] on link "Assigned to Me" at bounding box center [103, 35] width 40 height 19
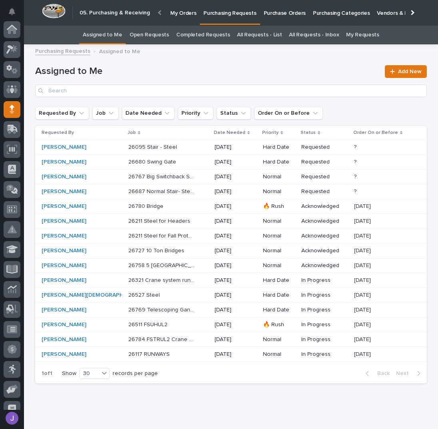
scroll to position [71, 0]
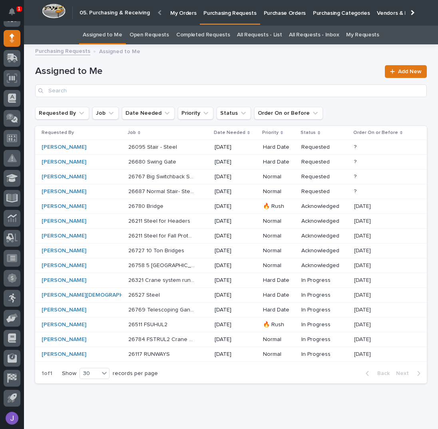
click at [171, 280] on div "26321 Crane system runways 26321 Crane system runways" at bounding box center [168, 280] width 80 height 13
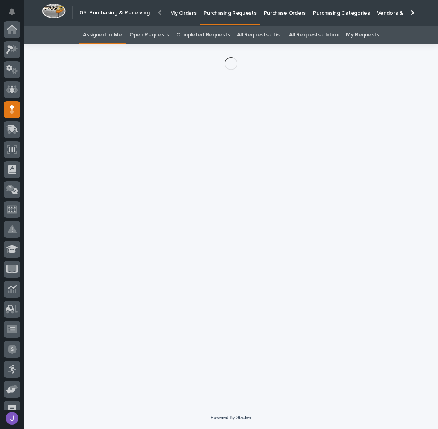
scroll to position [71, 0]
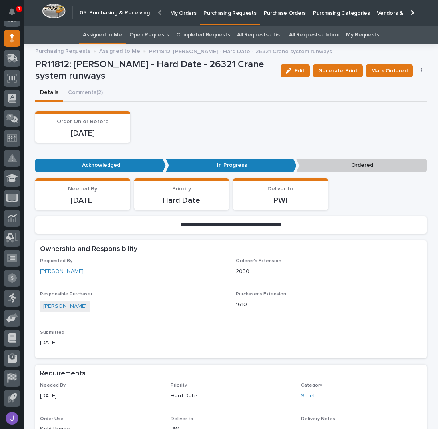
click at [421, 70] on button "button" at bounding box center [421, 71] width 11 height 6
click at [404, 99] on span "Edit Linked PO's" at bounding box center [395, 100] width 41 height 10
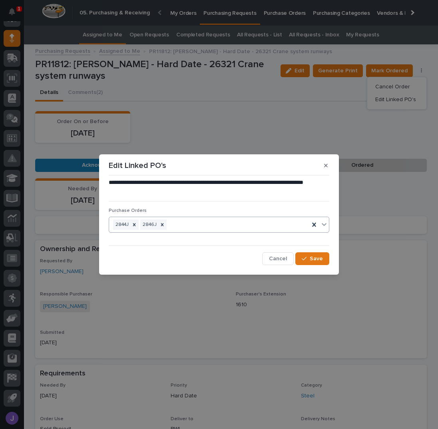
click at [197, 221] on div "2844J 2846J" at bounding box center [209, 225] width 200 height 14
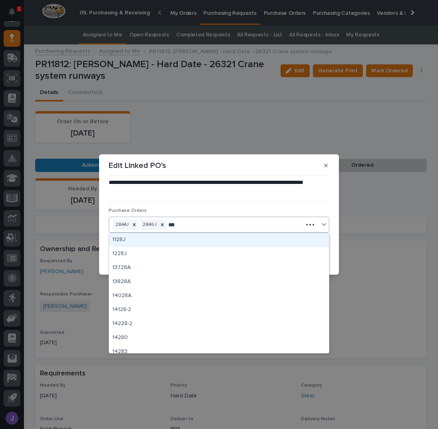
type input "****"
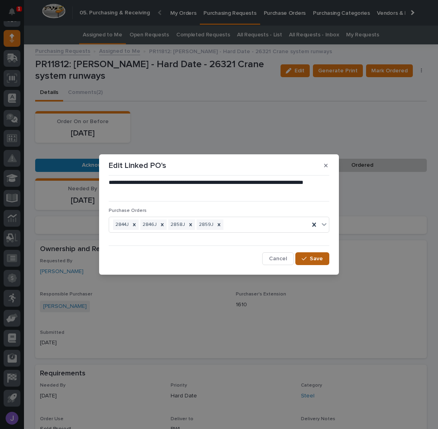
click at [306, 257] on icon "button" at bounding box center [304, 259] width 5 height 4
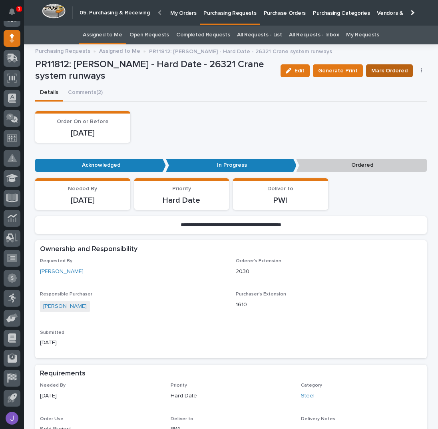
click at [382, 72] on span "Mark Ordered" at bounding box center [389, 71] width 36 height 10
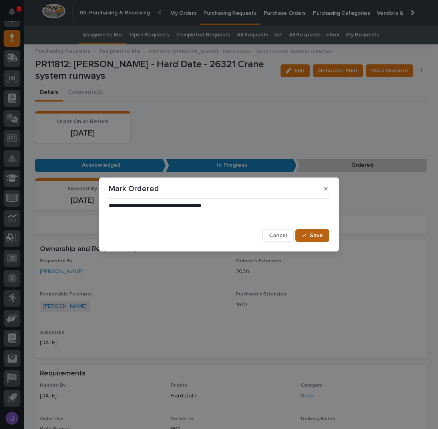
click at [317, 236] on span "Save" at bounding box center [316, 235] width 13 height 7
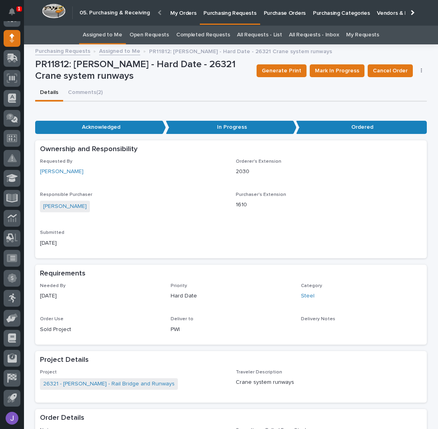
click at [114, 37] on link "Assigned to Me" at bounding box center [103, 35] width 40 height 19
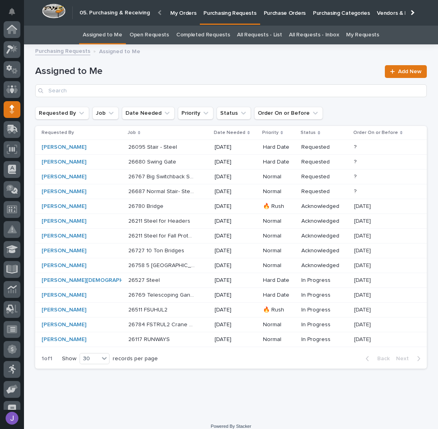
scroll to position [71, 0]
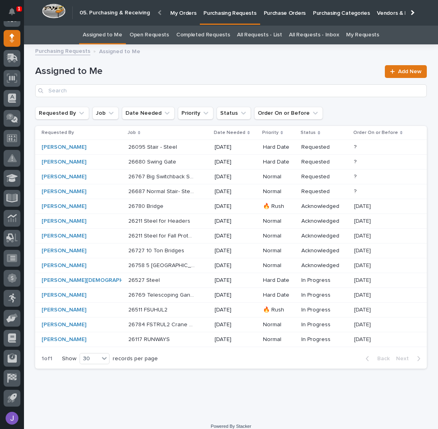
click at [196, 62] on div "Assigned to Me Add New" at bounding box center [231, 78] width 392 height 58
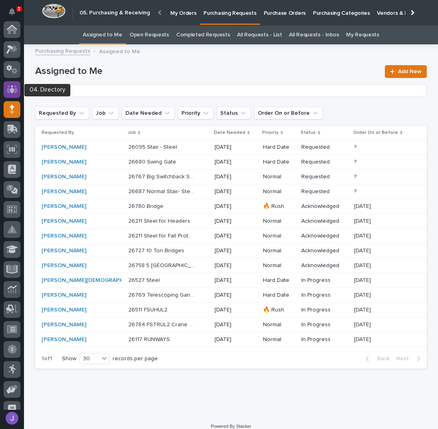
click at [14, 93] on icon at bounding box center [12, 89] width 12 height 9
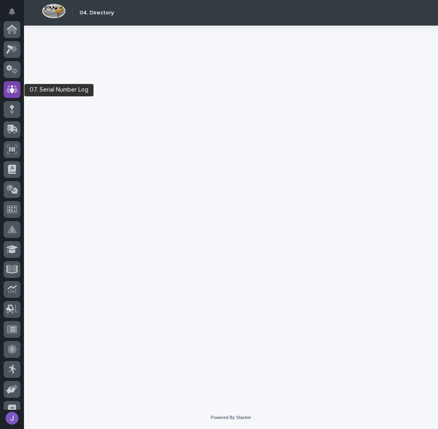
scroll to position [60, 0]
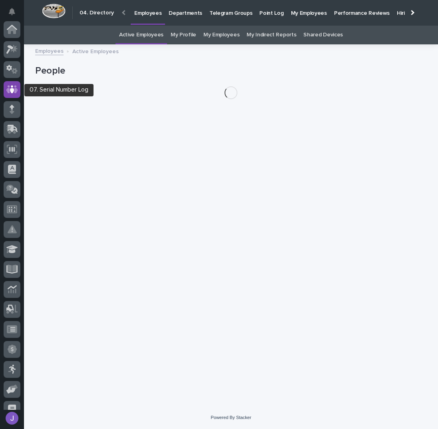
scroll to position [60, 0]
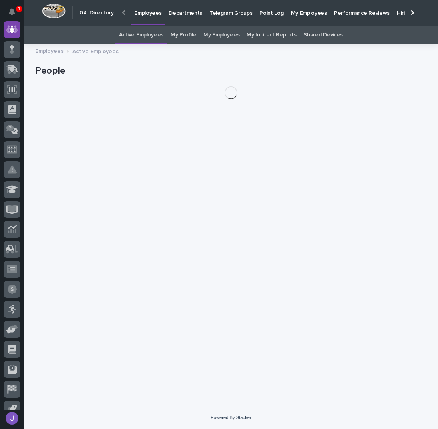
click at [181, 36] on link "My Profile" at bounding box center [184, 35] width 26 height 19
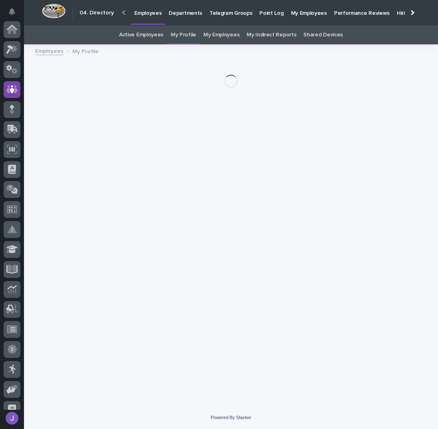
scroll to position [60, 0]
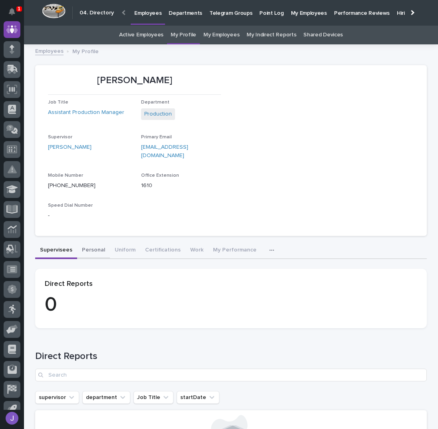
click at [79, 242] on button "Personal" at bounding box center [93, 250] width 33 height 17
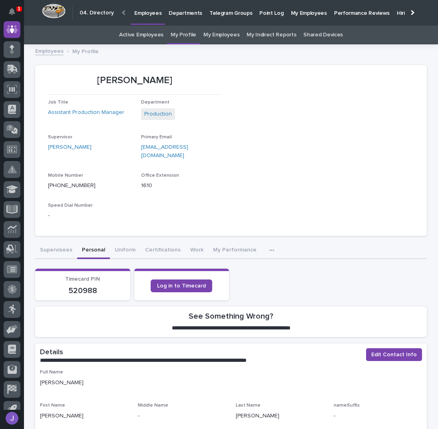
drag, startPoint x: 182, startPoint y: 31, endPoint x: 181, endPoint y: 35, distance: 4.6
click at [182, 31] on link "My Profile" at bounding box center [184, 35] width 26 height 19
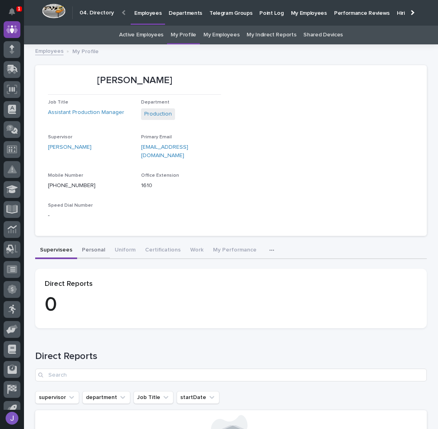
click at [84, 242] on button "Personal" at bounding box center [93, 250] width 33 height 17
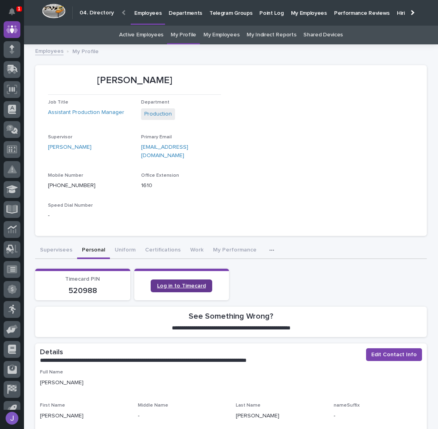
click at [158, 279] on link "Log in to Timecard" at bounding box center [182, 285] width 62 height 13
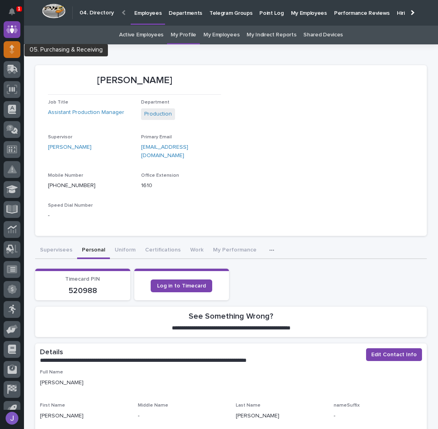
click at [12, 49] on icon at bounding box center [12, 47] width 5 height 4
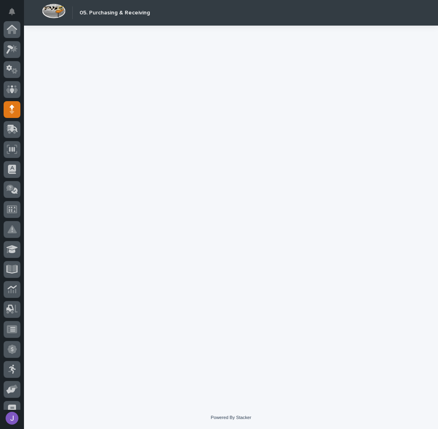
scroll to position [71, 0]
